Goal: Task Accomplishment & Management: Manage account settings

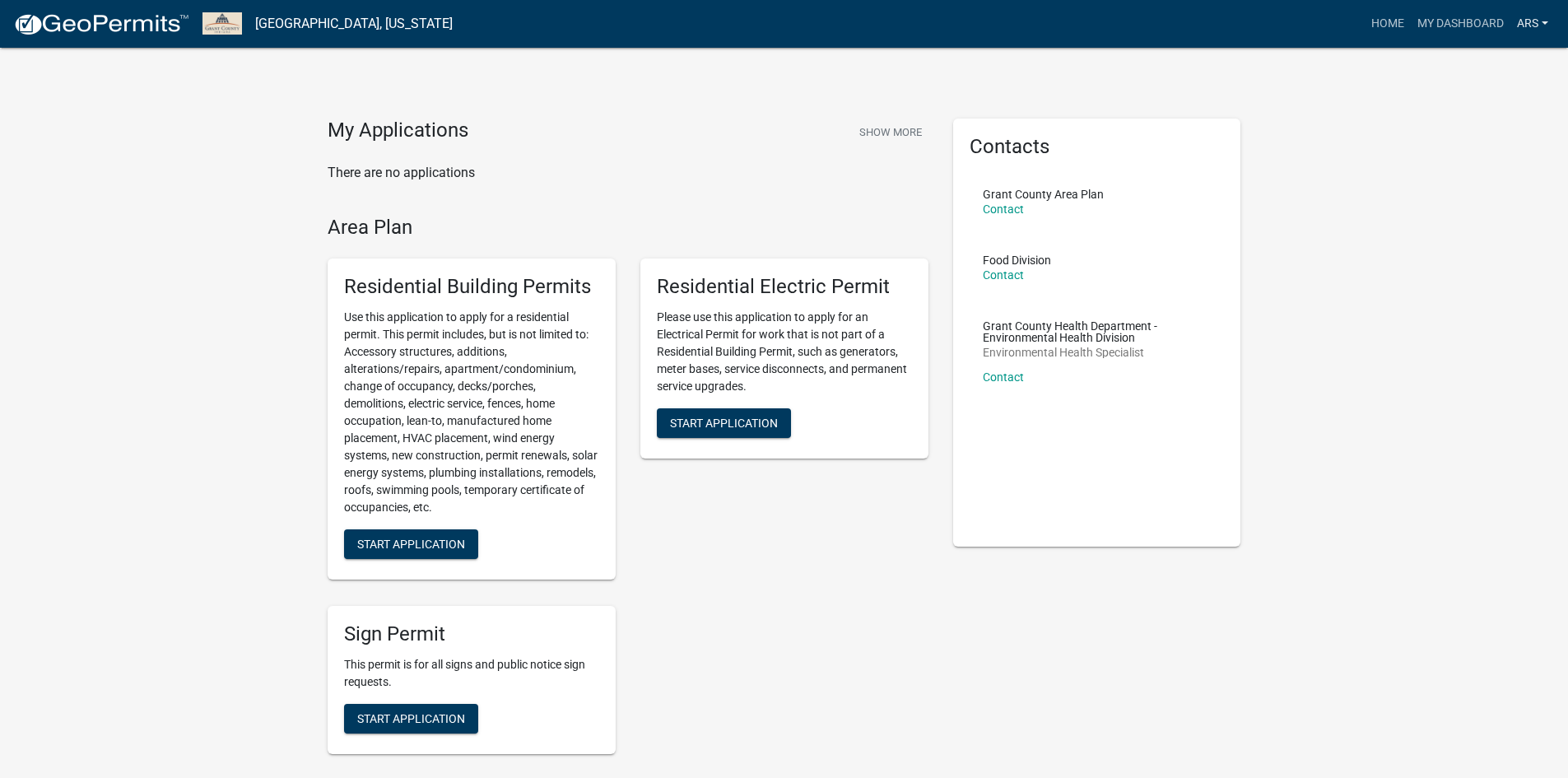
click at [1534, 24] on link "ARS" at bounding box center [1532, 23] width 44 height 31
click at [1454, 118] on link "Logout" at bounding box center [1489, 120] width 132 height 39
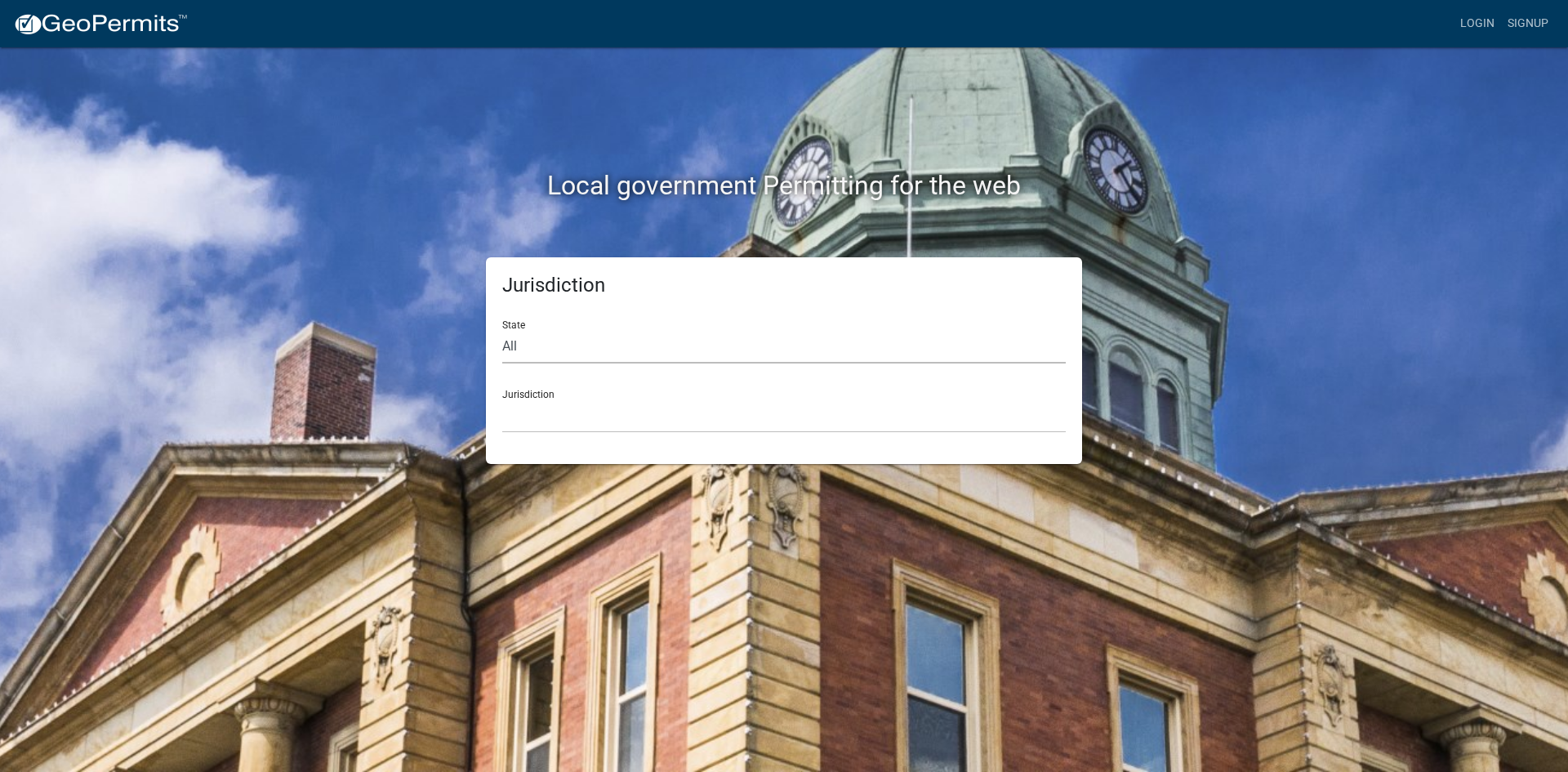
click at [534, 345] on select "All [US_STATE] [US_STATE] [US_STATE] [US_STATE] [US_STATE] [US_STATE] [US_STATE…" at bounding box center [784, 347] width 563 height 33
click at [502, 330] on select "All [US_STATE] [US_STATE] [US_STATE] [US_STATE] [US_STATE] [US_STATE] [US_STATE…" at bounding box center [784, 347] width 563 height 33
click at [555, 432] on select "[GEOGRAPHIC_DATA], [US_STATE][PERSON_NAME][GEOGRAPHIC_DATA], [US_STATE][PERSON_…" at bounding box center [784, 416] width 563 height 33
click at [610, 415] on select "[GEOGRAPHIC_DATA], [US_STATE][PERSON_NAME][GEOGRAPHIC_DATA], [US_STATE][PERSON_…" at bounding box center [784, 416] width 563 height 33
click at [517, 395] on div "Jurisdiction [GEOGRAPHIC_DATA], [US_STATE][PERSON_NAME][GEOGRAPHIC_DATA], [US_S…" at bounding box center [784, 405] width 563 height 56
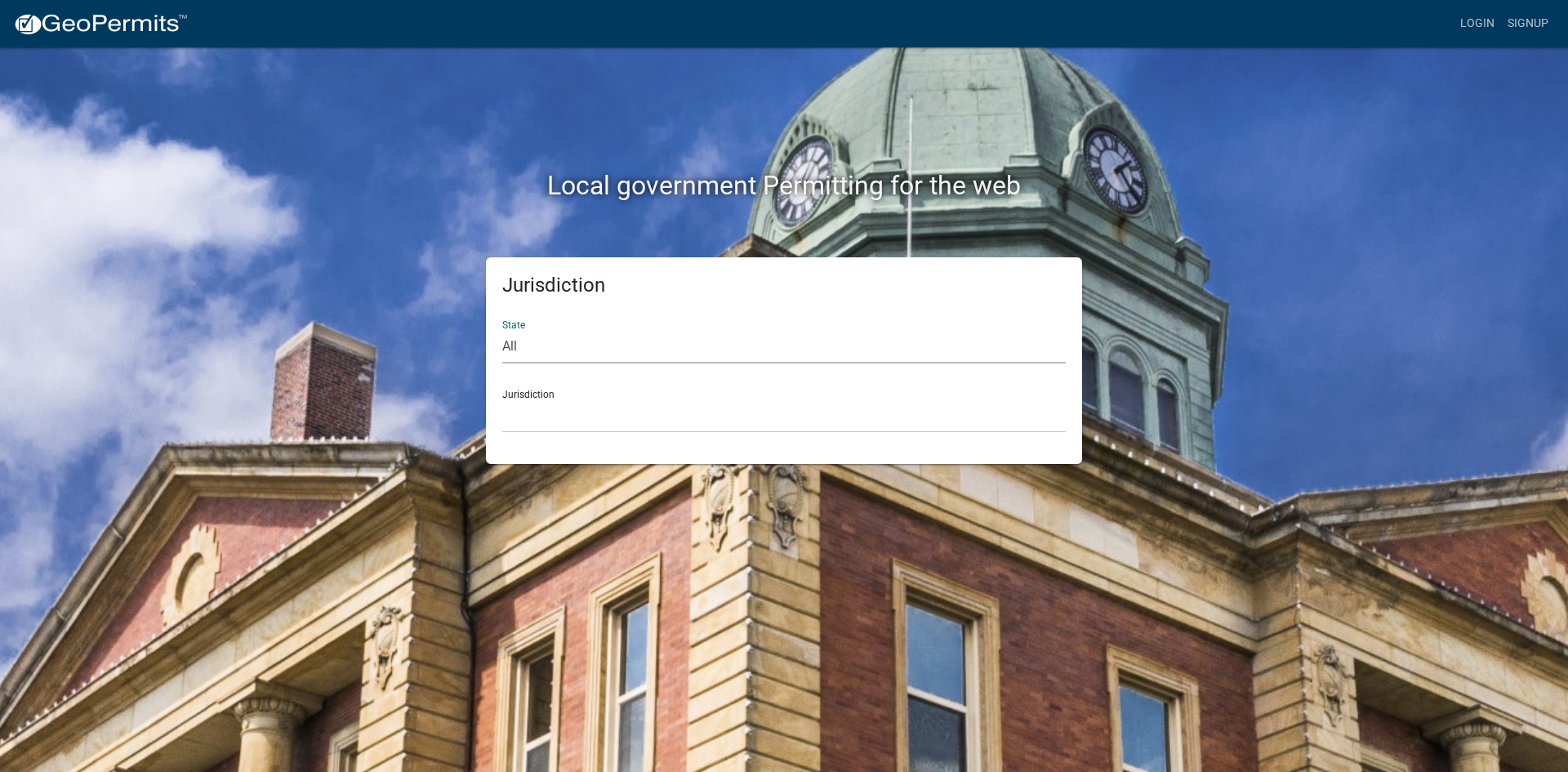
click at [525, 344] on select "All [US_STATE] [US_STATE] [US_STATE] [US_STATE] [US_STATE] [US_STATE] [US_STATE…" at bounding box center [784, 347] width 563 height 33
click at [611, 347] on select "All [US_STATE] [US_STATE] [US_STATE] [US_STATE] [US_STATE] [US_STATE] [US_STATE…" at bounding box center [784, 347] width 563 height 33
click at [613, 347] on select "All [US_STATE] [US_STATE] [US_STATE] [US_STATE] [US_STATE] [US_STATE] [US_STATE…" at bounding box center [784, 347] width 563 height 33
select select "[US_STATE]"
click at [502, 330] on select "All [US_STATE] [US_STATE] [US_STATE] [US_STATE] [US_STATE] [US_STATE] [US_STATE…" at bounding box center [784, 347] width 563 height 33
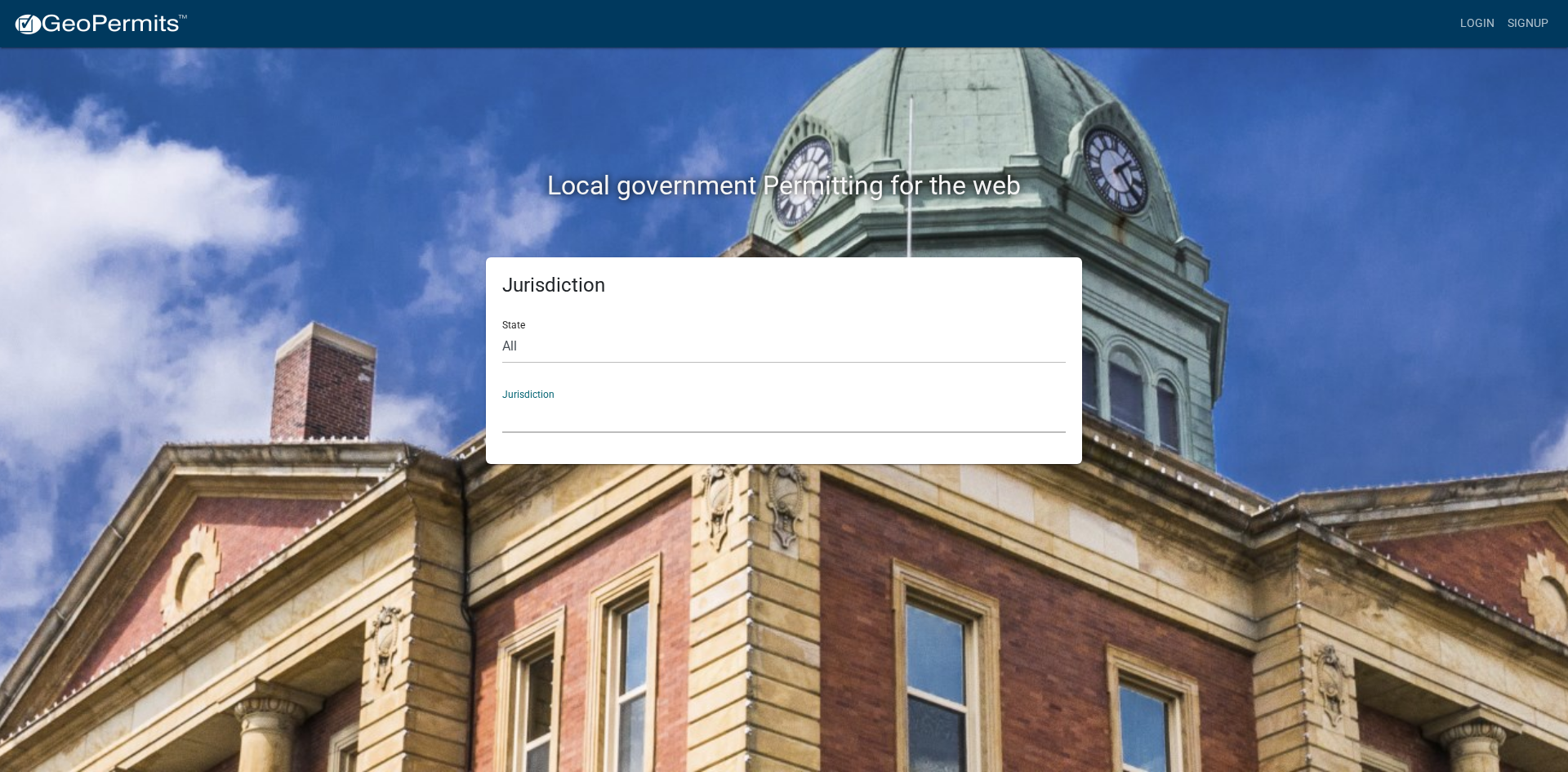
click at [638, 418] on select "City of [GEOGRAPHIC_DATA], [US_STATE] City of [GEOGRAPHIC_DATA], [US_STATE] Cit…" at bounding box center [784, 416] width 563 height 33
click at [1467, 21] on link "Login" at bounding box center [1478, 23] width 48 height 31
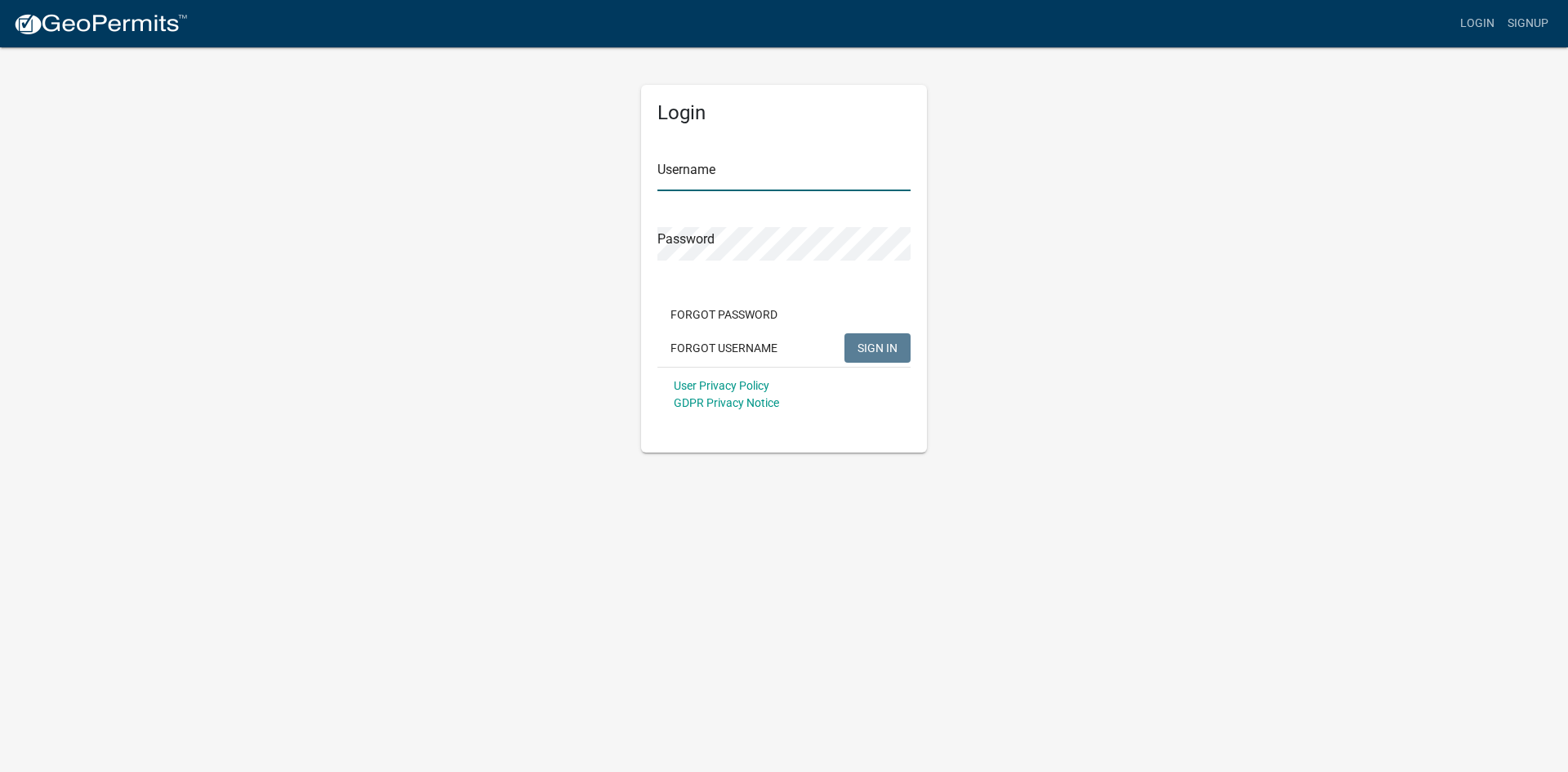
click at [746, 174] on input "Username" at bounding box center [784, 174] width 254 height 33
paste input "Erie Construction Mid-West"
type input "Erie Construction Mid-West"
click at [1131, 320] on div "Login Username Erie Construction Mid-West Password Forgot Password Forgot Usern…" at bounding box center [784, 249] width 931 height 407
click at [869, 349] on span "SIGN IN" at bounding box center [877, 347] width 40 height 13
